Goal: Information Seeking & Learning: Find specific fact

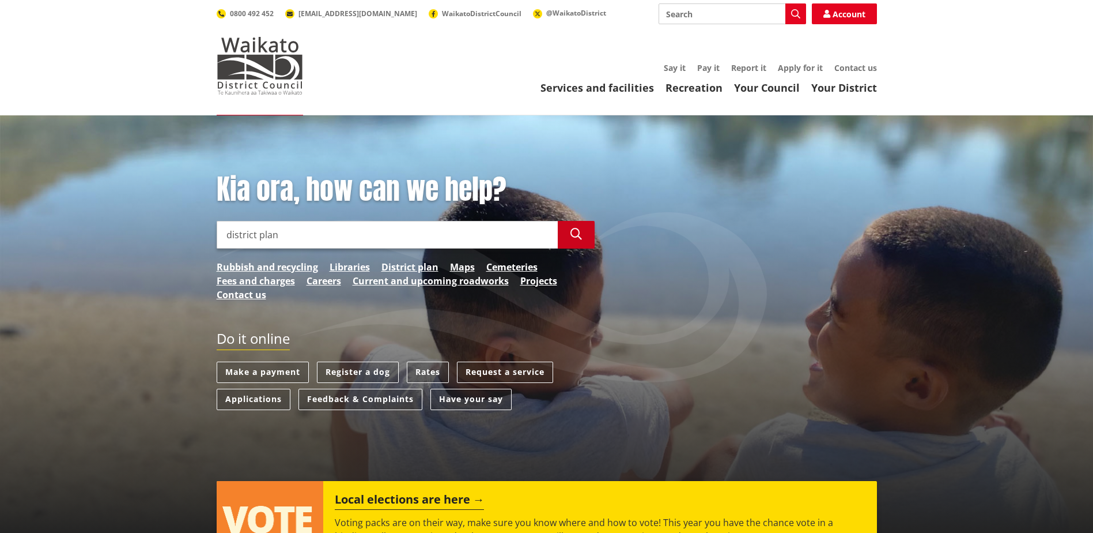
click at [576, 235] on icon "button" at bounding box center [577, 234] width 12 height 12
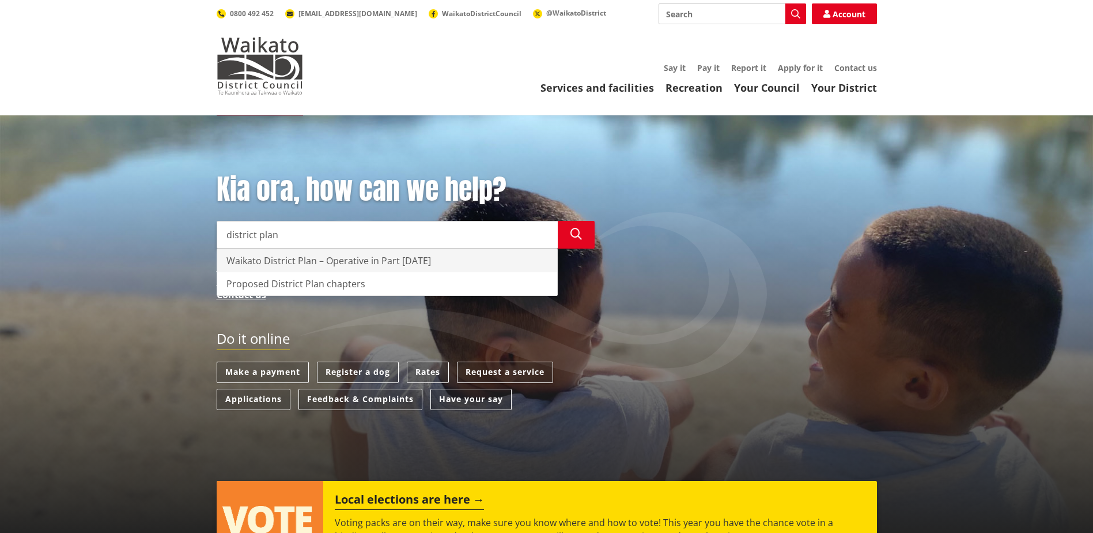
click at [445, 267] on div "Waikato District Plan – Operative in Part [DATE]" at bounding box center [387, 260] width 340 height 23
type input "Waikato District Plan – Operative in Part [DATE]"
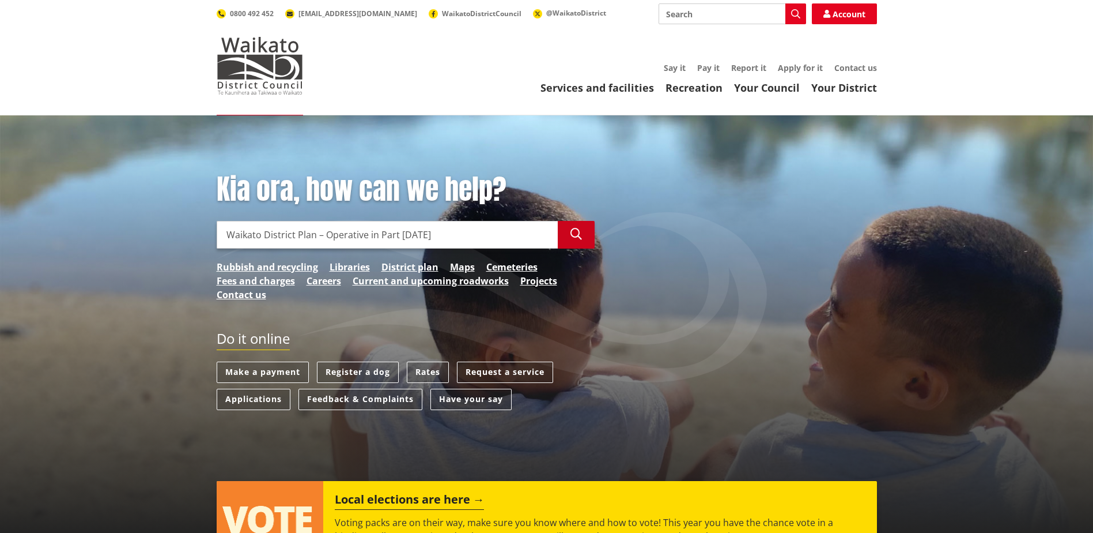
click at [573, 231] on icon "button" at bounding box center [577, 234] width 12 height 12
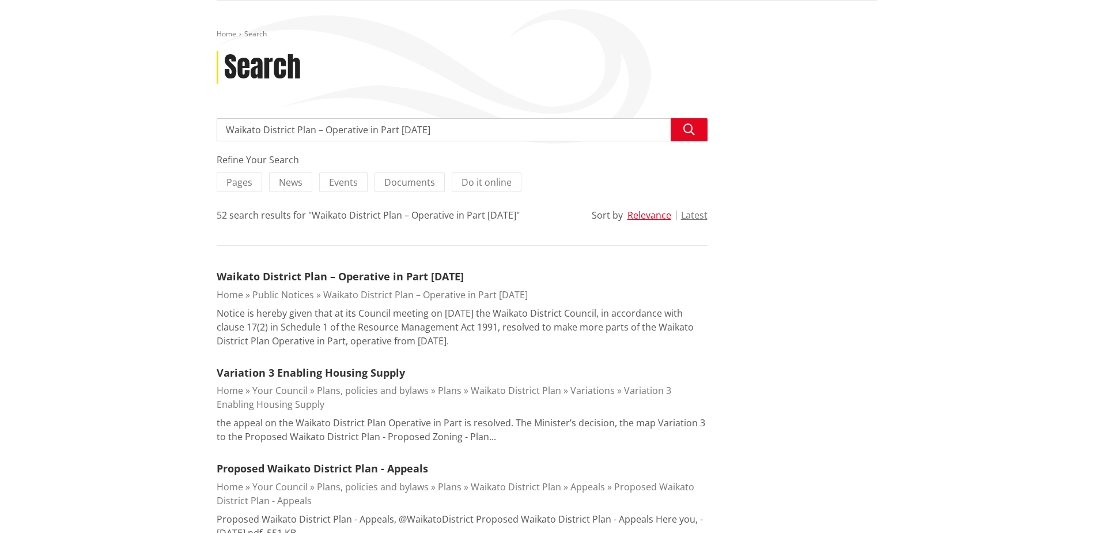
scroll to position [115, 0]
drag, startPoint x: 447, startPoint y: 270, endPoint x: 466, endPoint y: 269, distance: 18.5
click at [447, 269] on link "Waikato District Plan – Operative in Part [DATE]" at bounding box center [340, 276] width 247 height 14
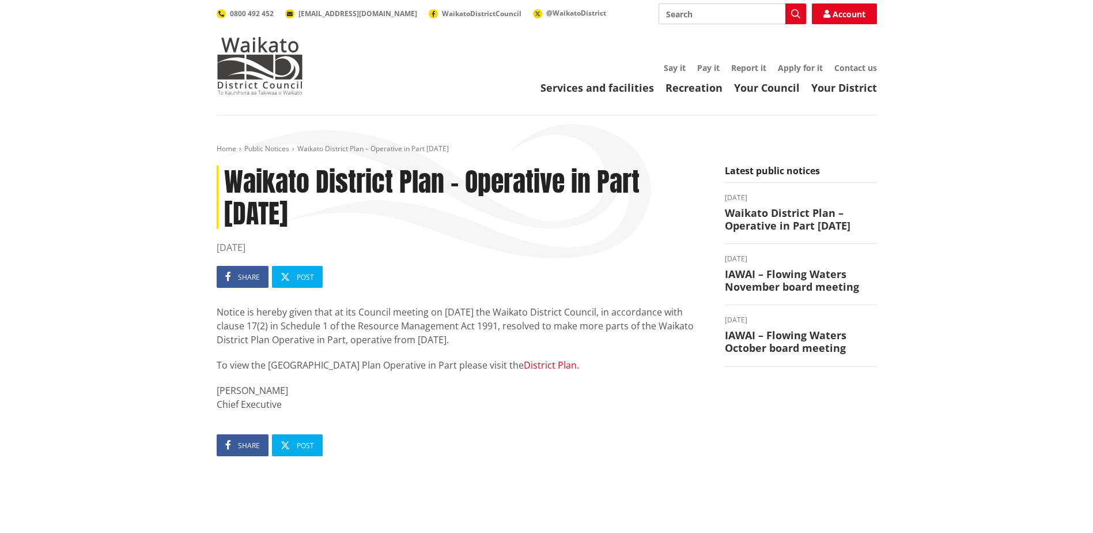
click at [528, 364] on link "District Plan." at bounding box center [551, 364] width 55 height 13
